Goal: Task Accomplishment & Management: Complete application form

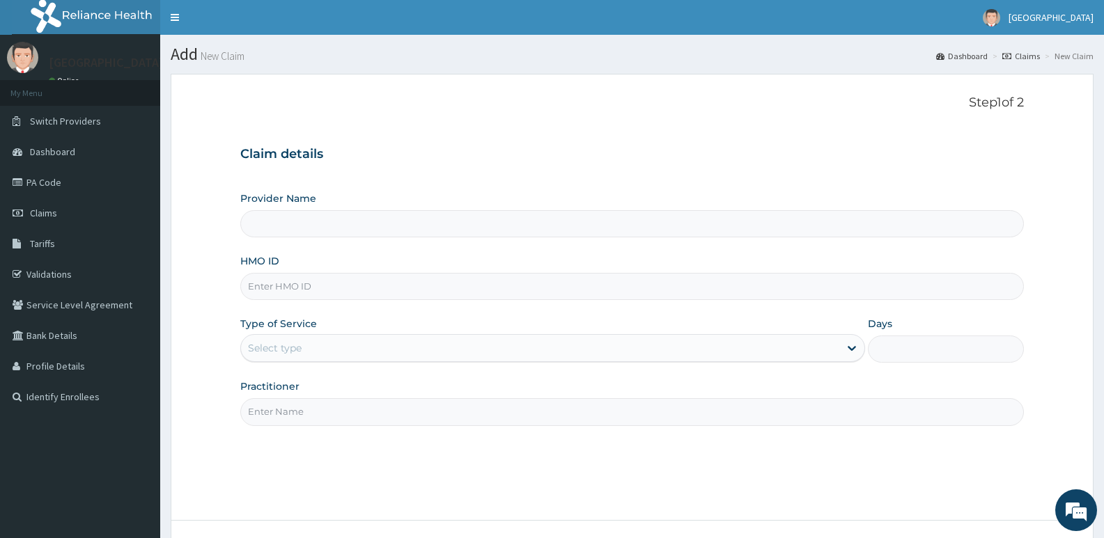
click at [366, 288] on input "HMO ID" at bounding box center [632, 286] width 784 height 27
paste input "LFA/10018/A"
type input "LFA/10018/A"
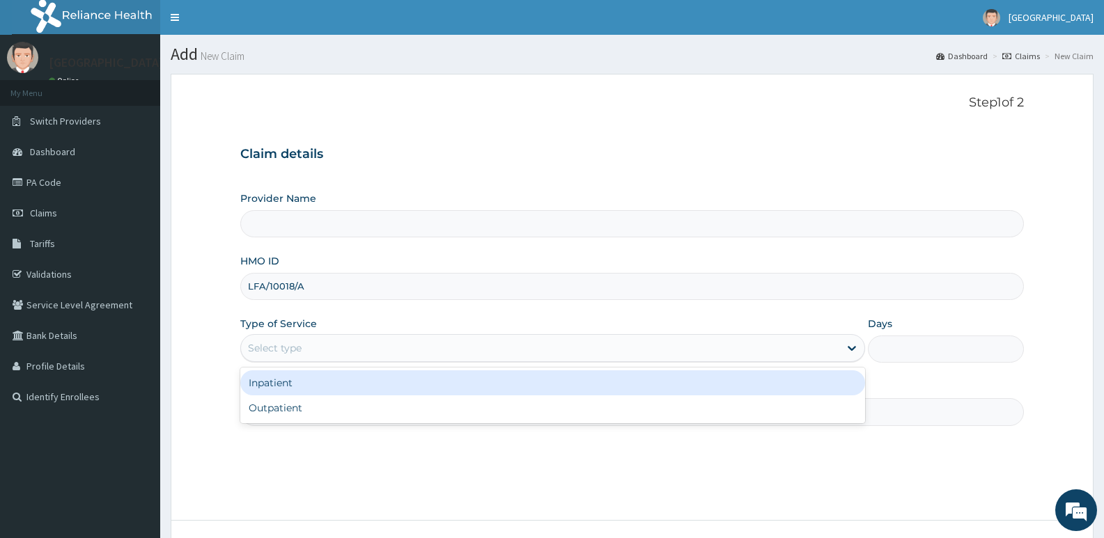
click at [358, 348] on div "Select type" at bounding box center [540, 348] width 598 height 22
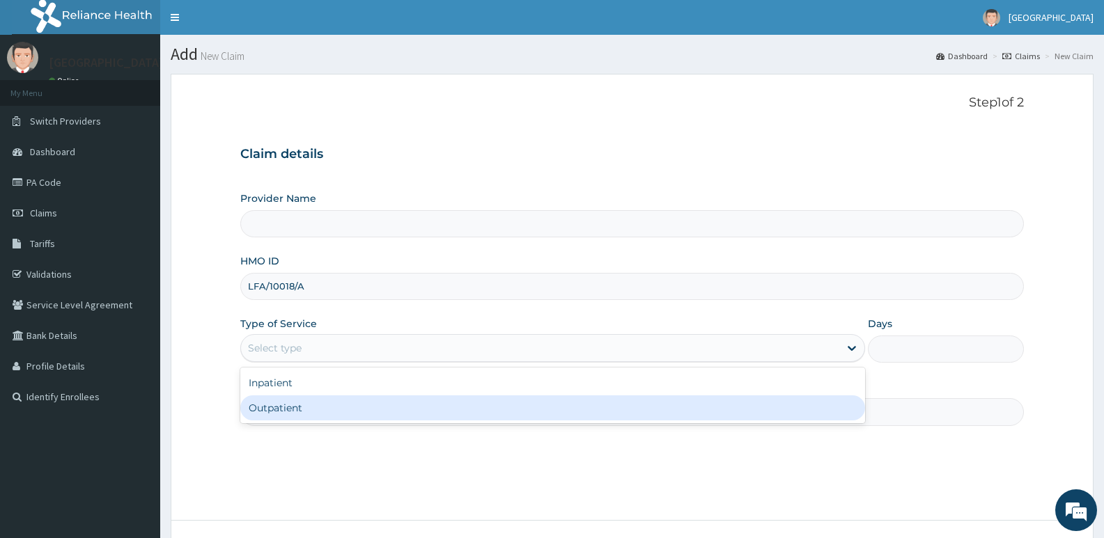
click at [305, 407] on div "Outpatient" at bounding box center [552, 408] width 624 height 25
type input "1"
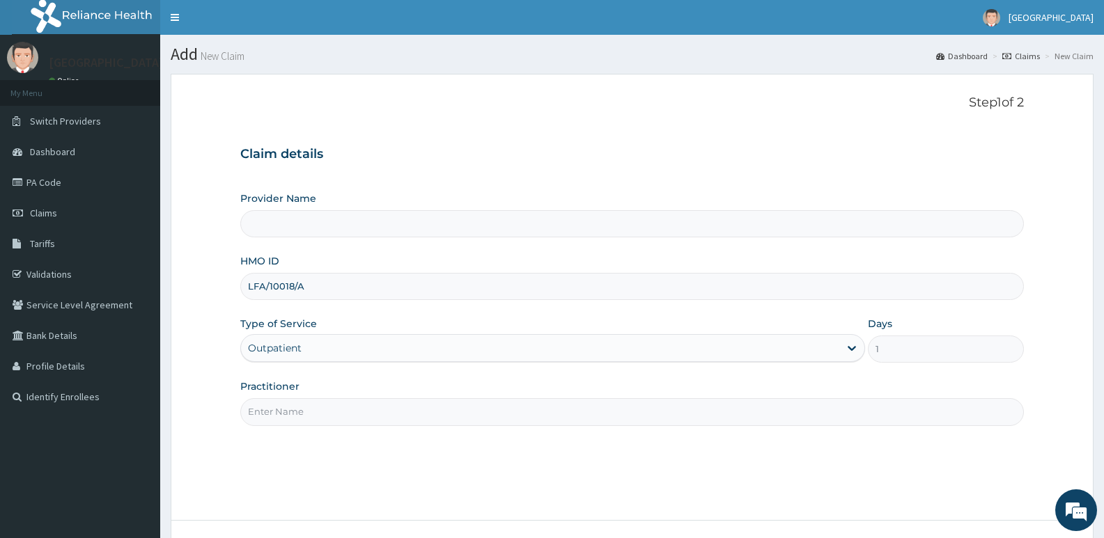
click at [308, 407] on input "Practitioner" at bounding box center [632, 411] width 784 height 27
type input "[GEOGRAPHIC_DATA]"
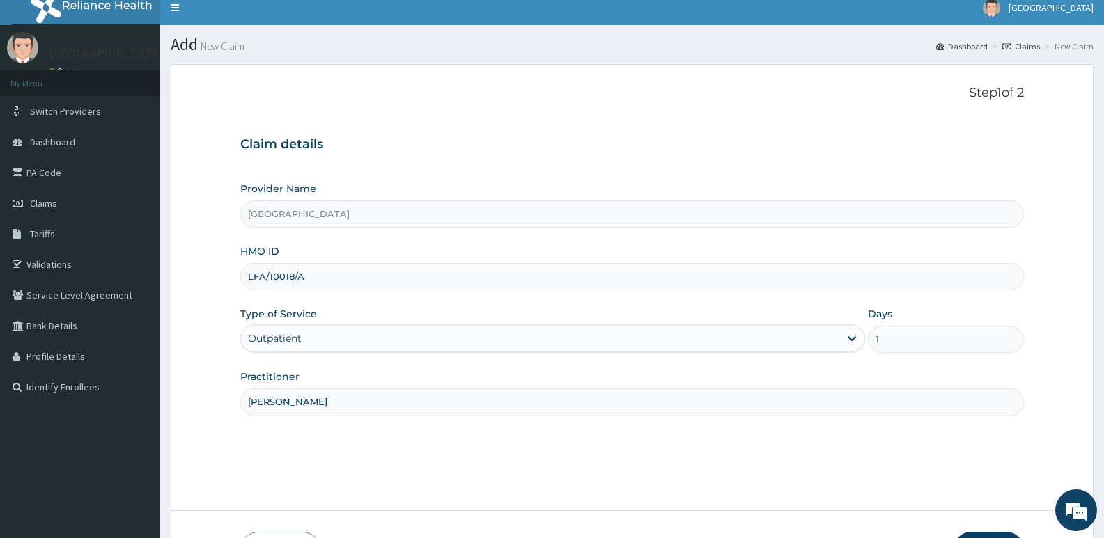
scroll to position [107, 0]
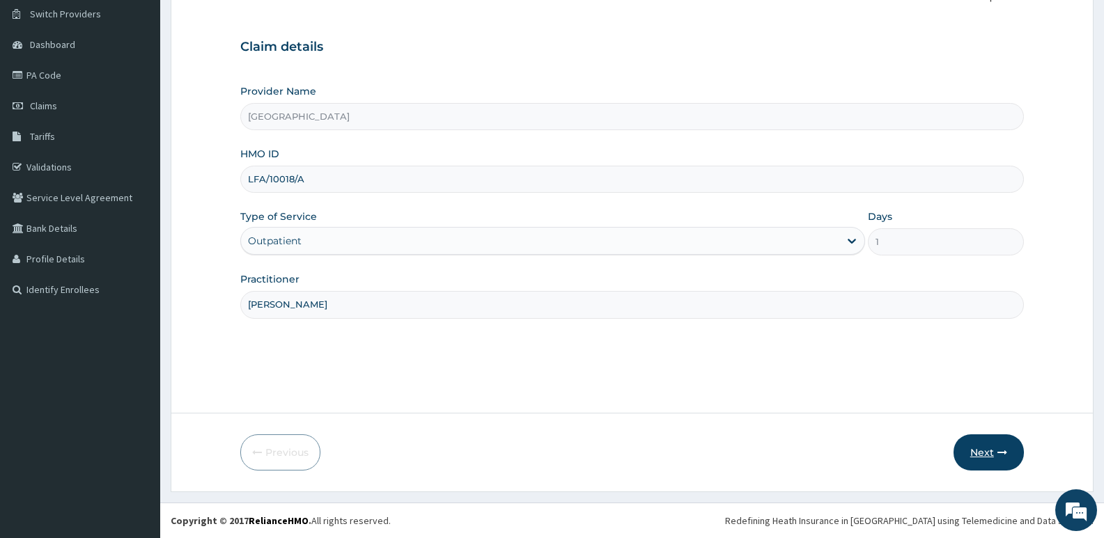
type input "DR AGBO"
click at [986, 452] on button "Next" at bounding box center [988, 453] width 70 height 36
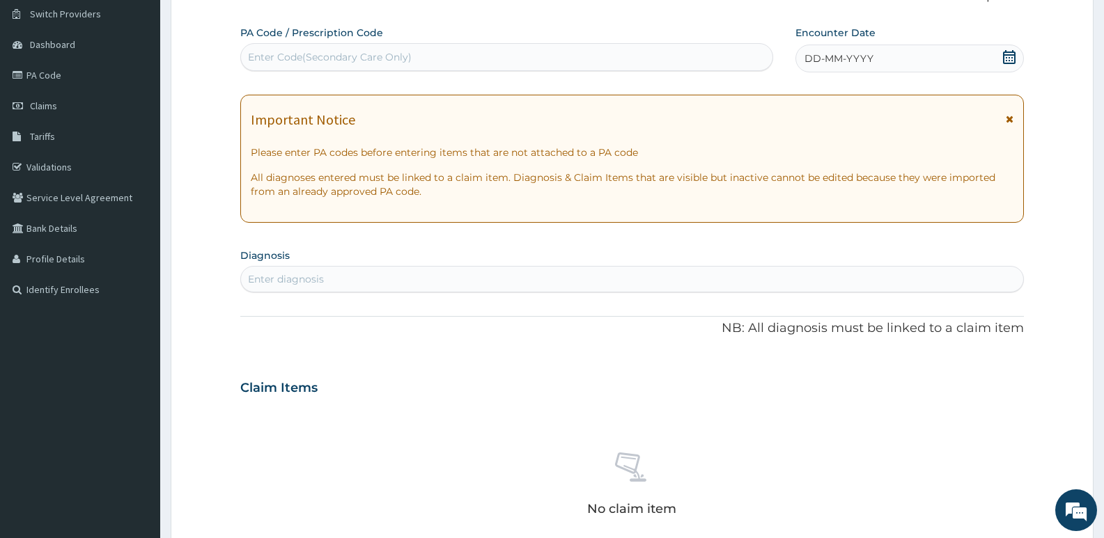
scroll to position [0, 0]
click at [453, 51] on div "Enter Code(Secondary Care Only)" at bounding box center [506, 57] width 531 height 22
paste input "PA/F0DD5D"
type input "PA/F0DD5D"
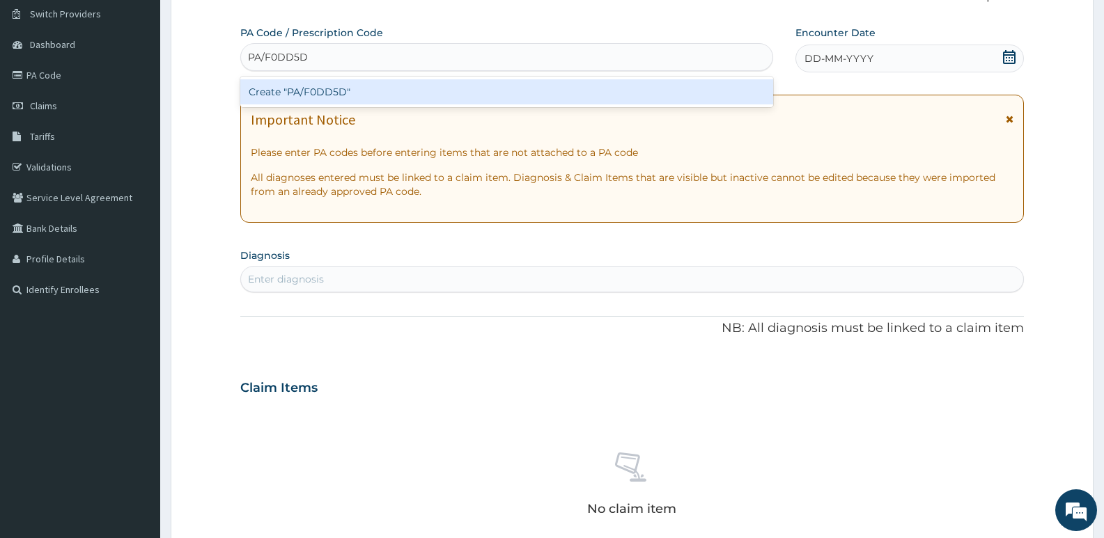
click at [420, 91] on div "Create "PA/F0DD5D"" at bounding box center [506, 91] width 533 height 25
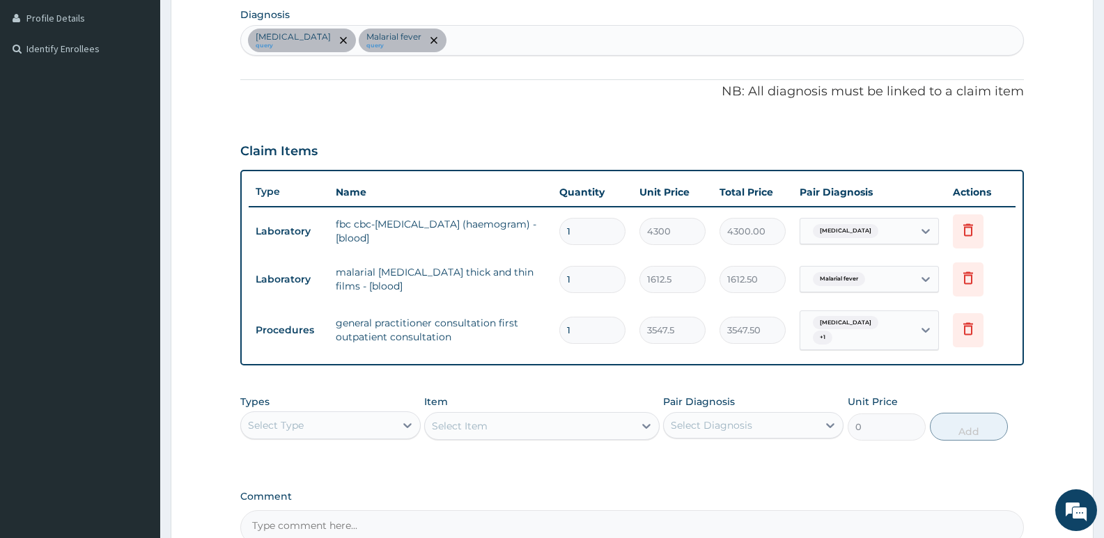
scroll to position [418, 0]
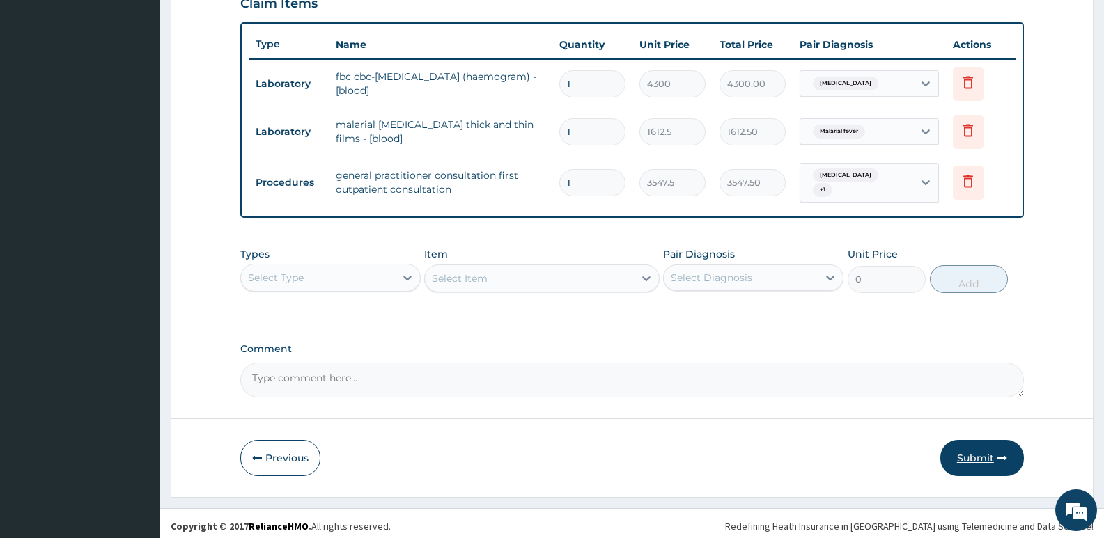
click at [982, 449] on button "Submit" at bounding box center [982, 458] width 84 height 36
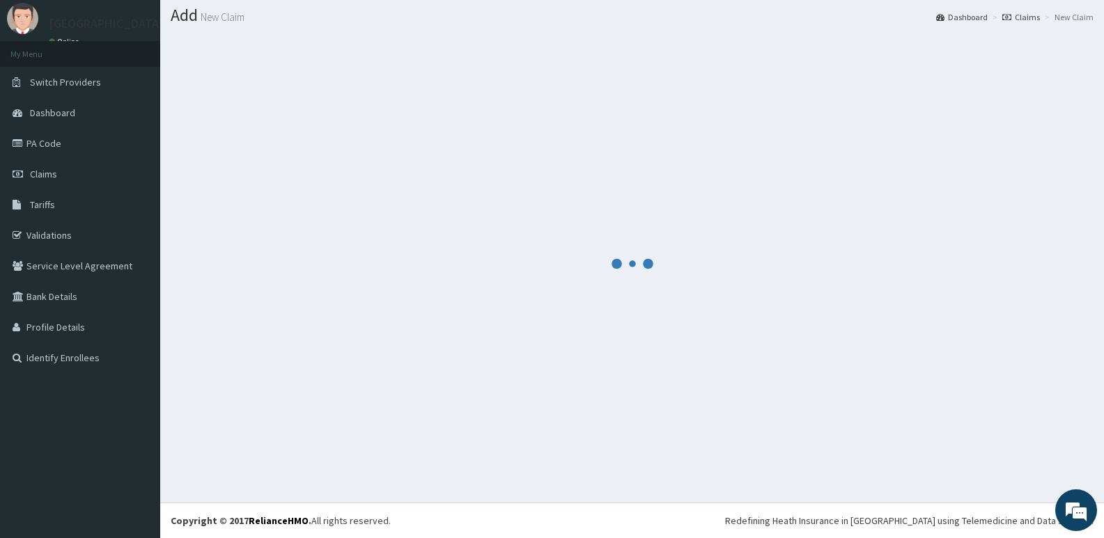
scroll to position [39, 0]
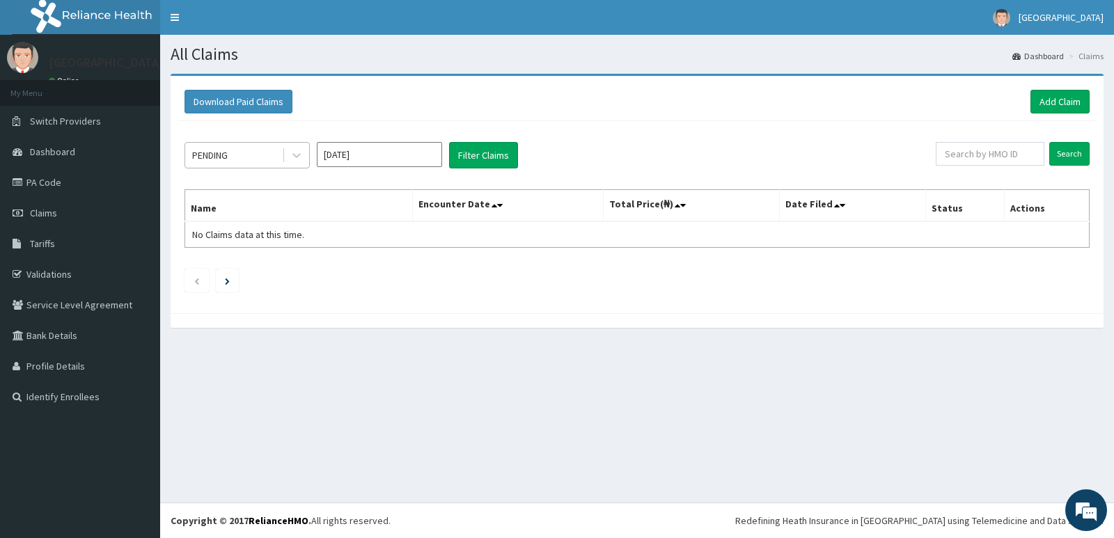
click at [233, 157] on div "PENDING" at bounding box center [233, 155] width 97 height 22
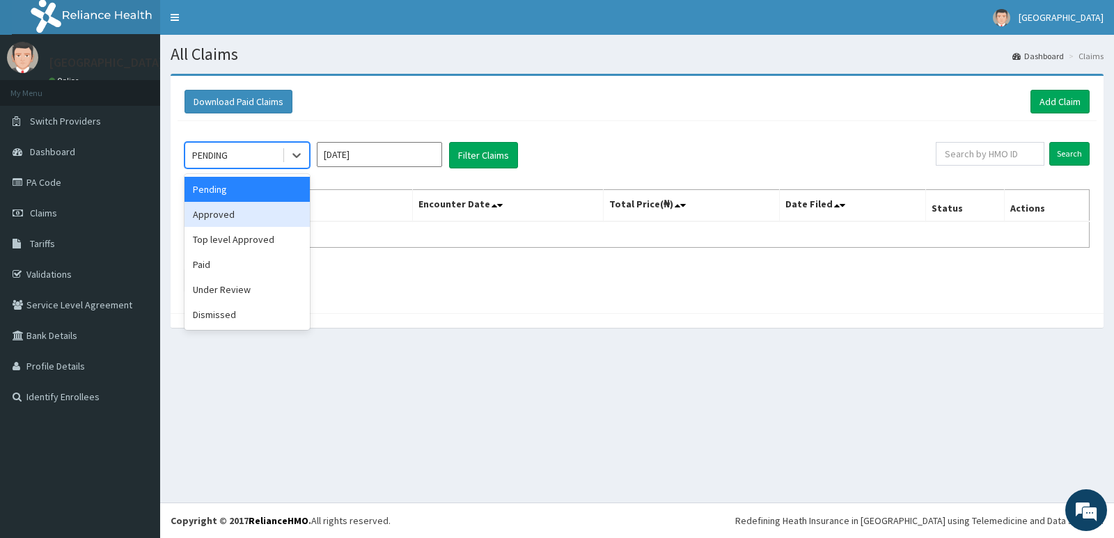
drag, startPoint x: 249, startPoint y: 210, endPoint x: 284, endPoint y: 199, distance: 37.2
click at [249, 210] on div "Approved" at bounding box center [247, 214] width 125 height 25
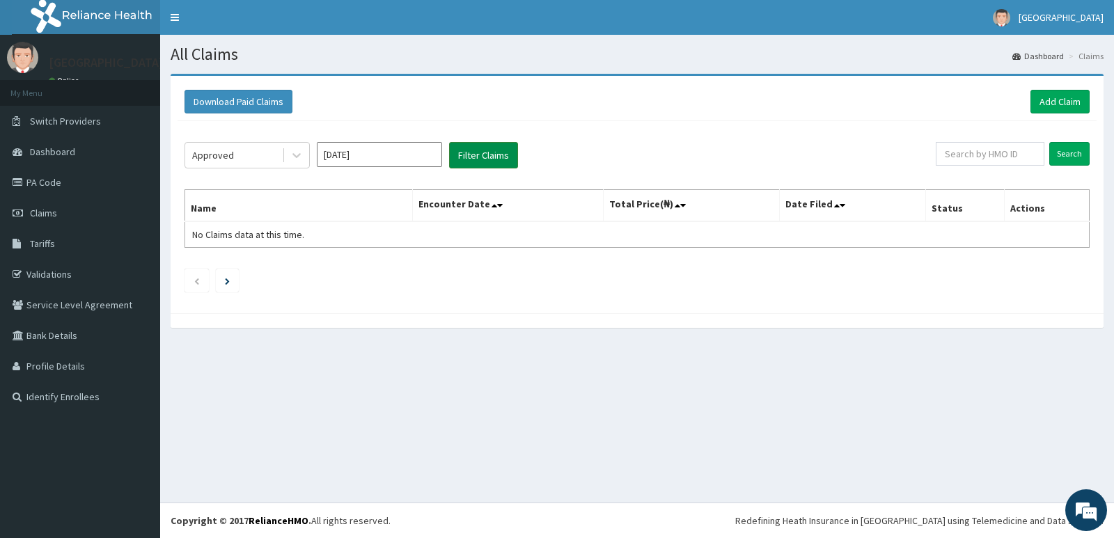
click at [481, 159] on button "Filter Claims" at bounding box center [483, 155] width 69 height 26
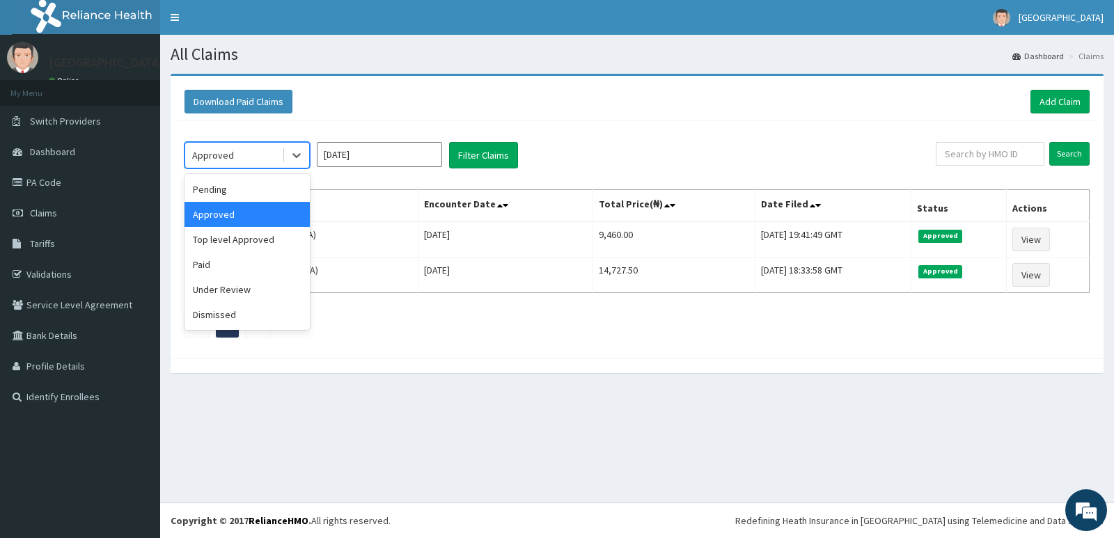
click at [250, 153] on div "Approved" at bounding box center [233, 155] width 97 height 22
click at [270, 262] on div "Paid" at bounding box center [247, 264] width 125 height 25
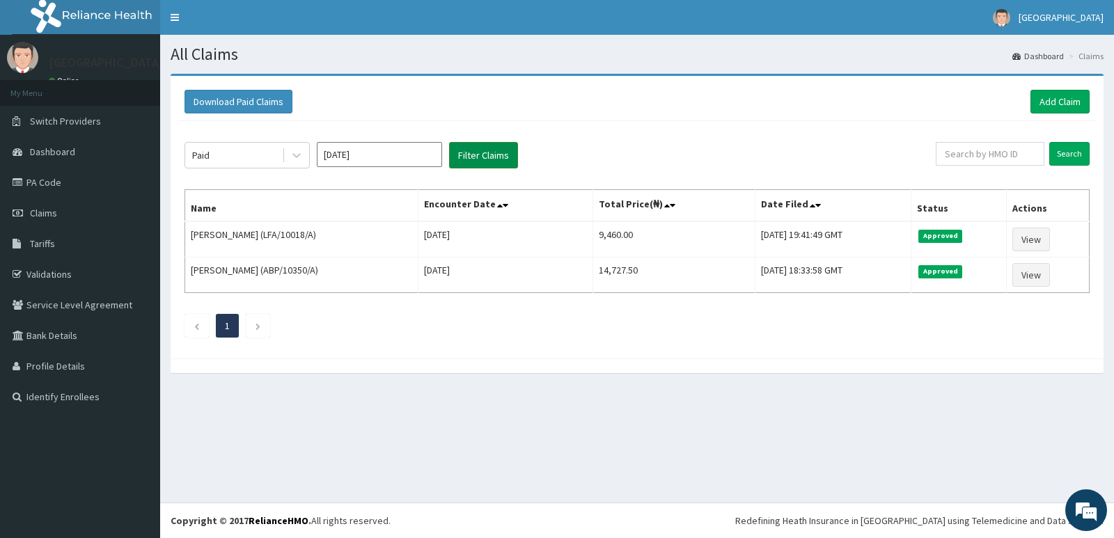
click at [489, 156] on button "Filter Claims" at bounding box center [483, 155] width 69 height 26
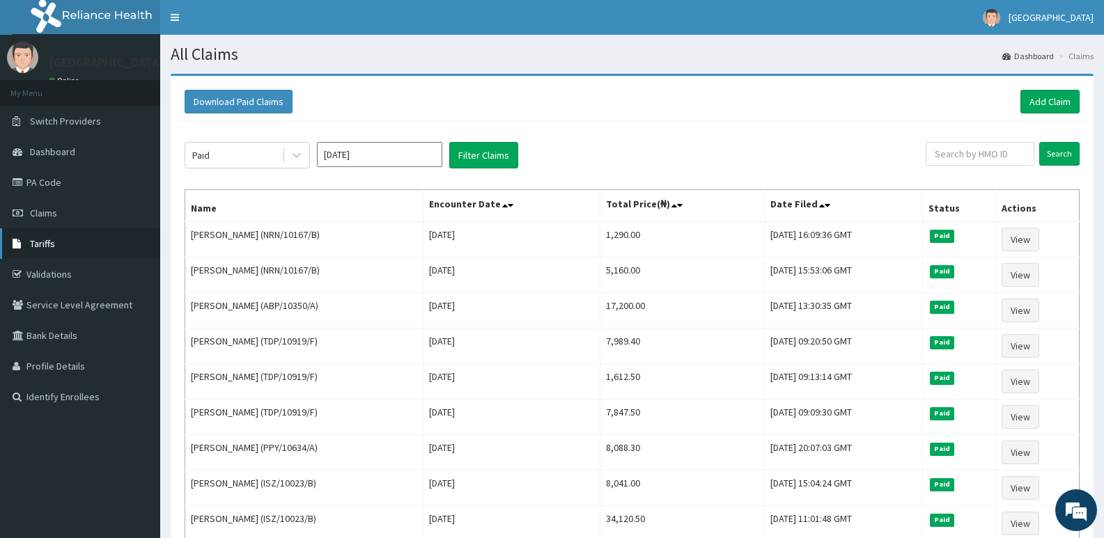
click at [52, 239] on span "Tariffs" at bounding box center [42, 243] width 25 height 13
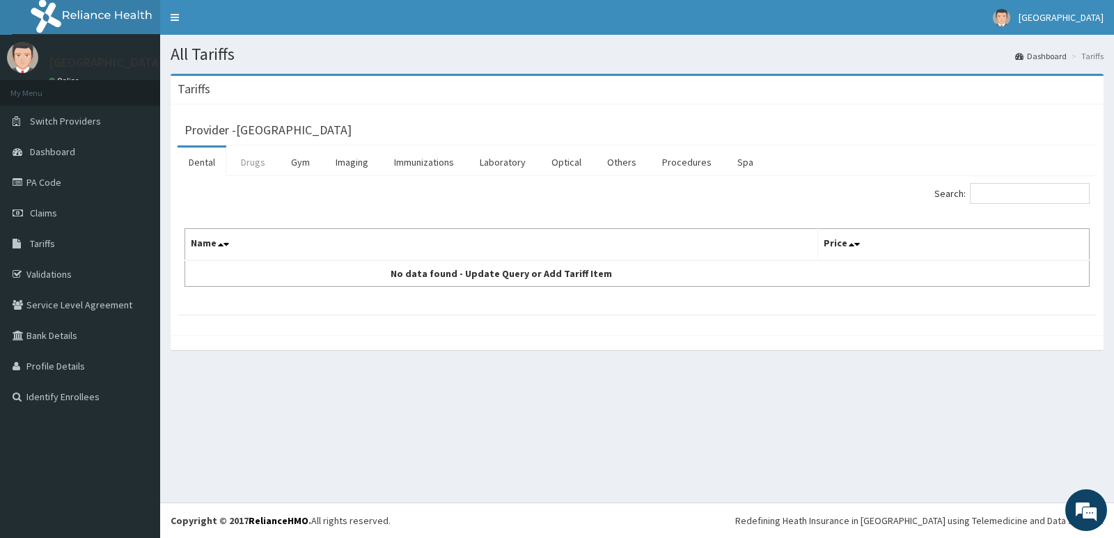
click at [260, 162] on link "Drugs" at bounding box center [253, 162] width 47 height 29
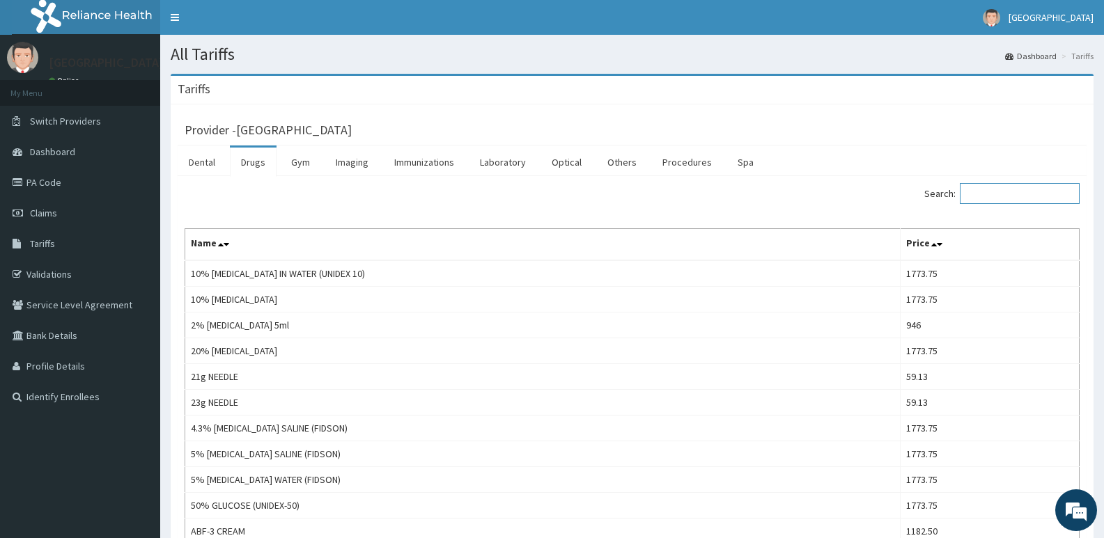
click at [1006, 191] on input "Search:" at bounding box center [1020, 193] width 120 height 21
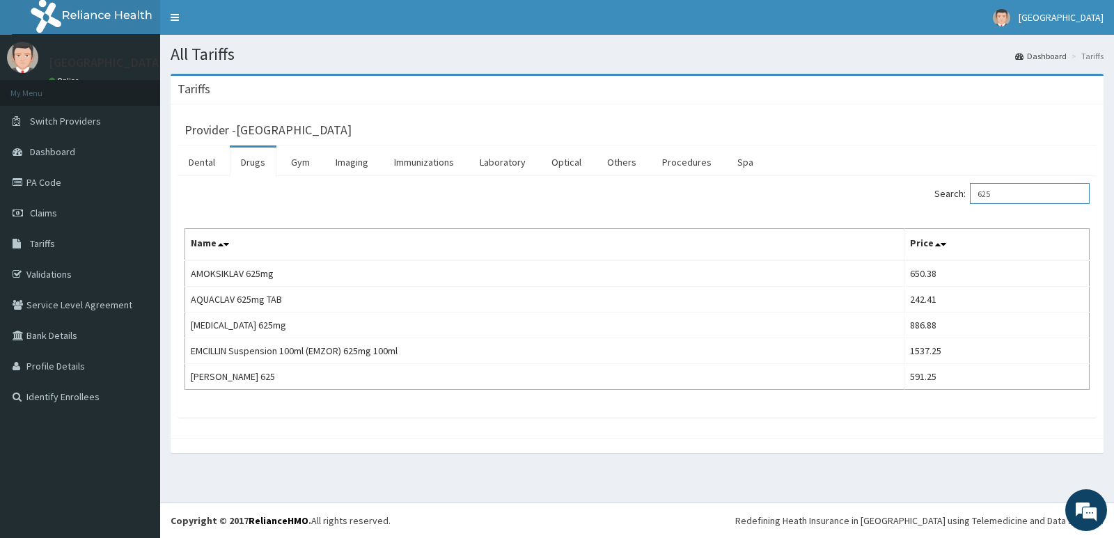
type input "625"
click at [1048, 15] on span "[GEOGRAPHIC_DATA]" at bounding box center [1061, 17] width 85 height 13
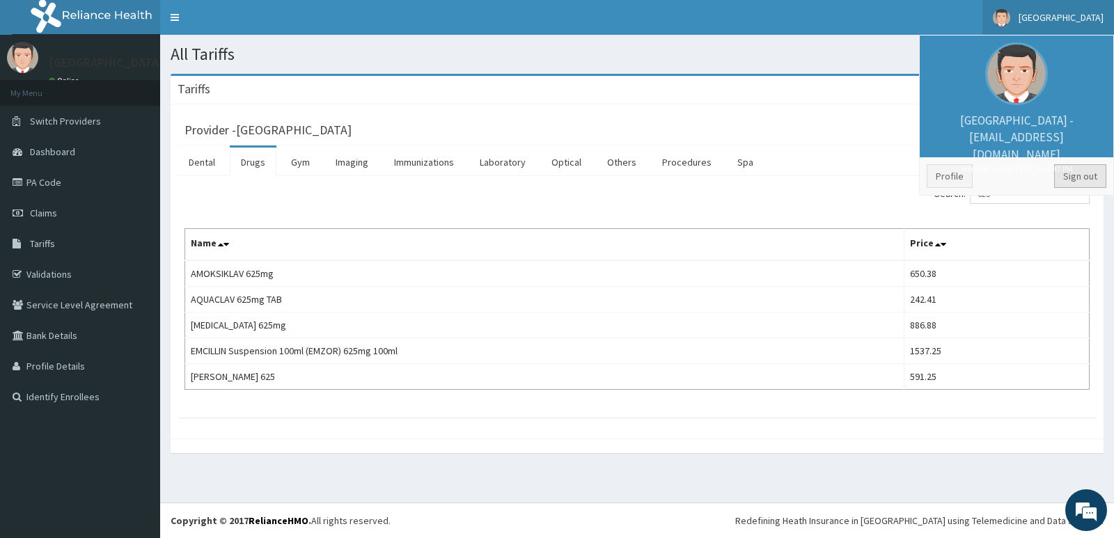
click at [1082, 182] on link "Sign out" at bounding box center [1080, 176] width 52 height 24
